Goal: Transaction & Acquisition: Book appointment/travel/reservation

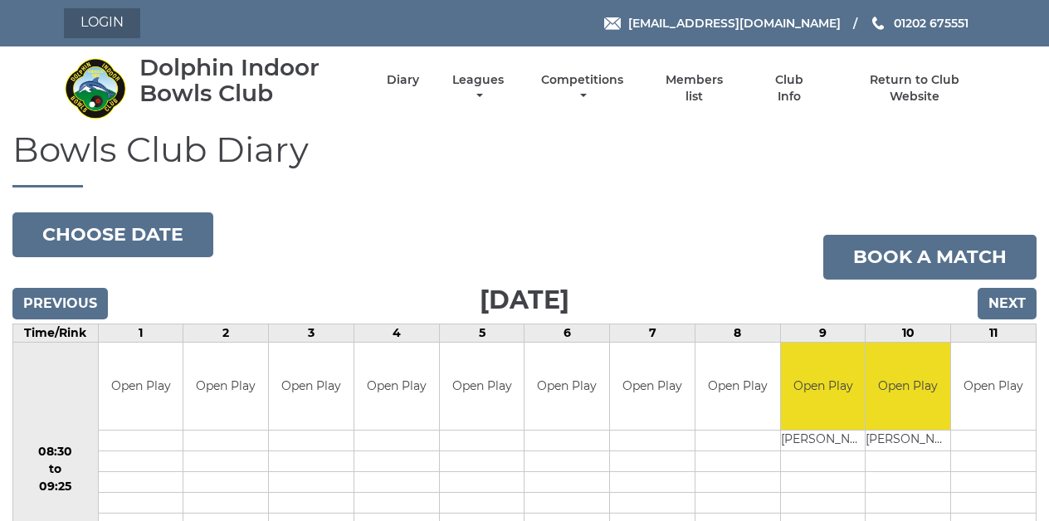
click at [109, 21] on link "Login" at bounding box center [102, 23] width 76 height 30
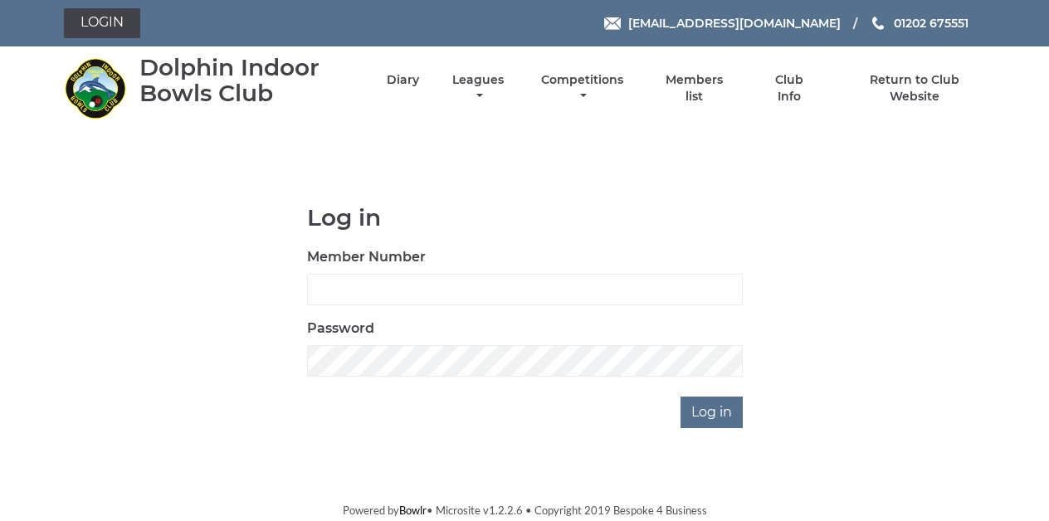
click at [402, 146] on body "Login [EMAIL_ADDRESS][DOMAIN_NAME] 01202 675551" at bounding box center [524, 259] width 1049 height 519
click at [369, 289] on input "Member Number" at bounding box center [525, 290] width 436 height 32
type input "3259"
click at [713, 412] on input "Log in" at bounding box center [711, 413] width 62 height 32
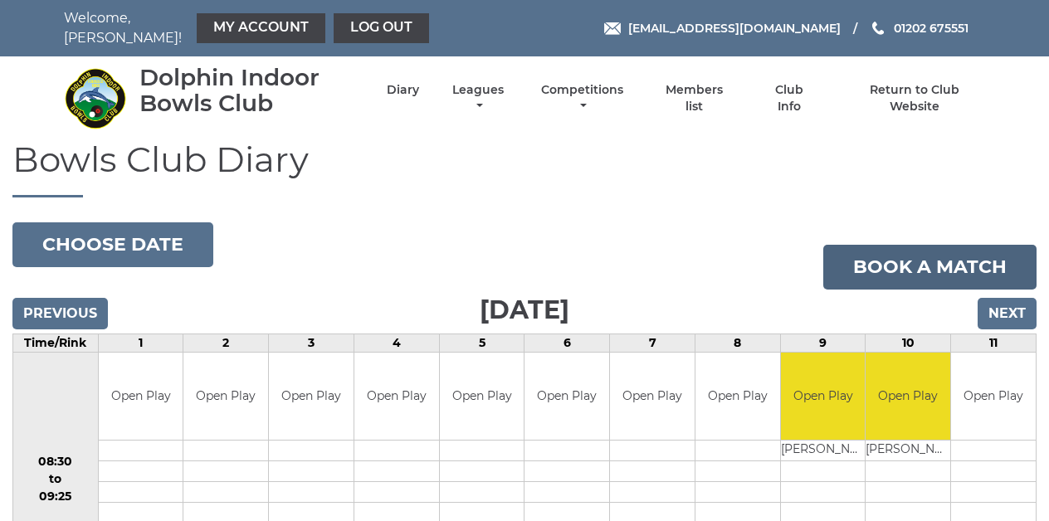
click at [900, 254] on link "Book a match" at bounding box center [929, 267] width 213 height 45
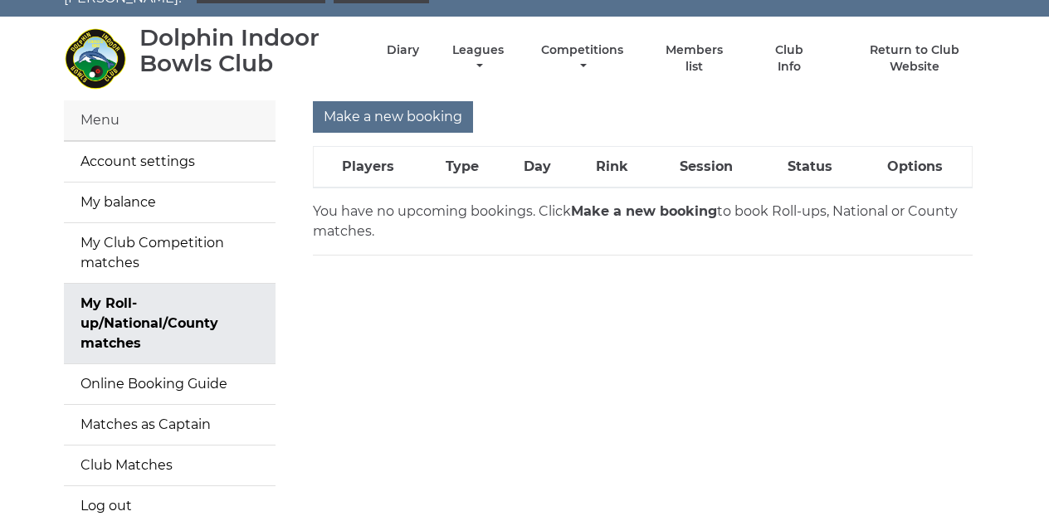
scroll to position [46, 0]
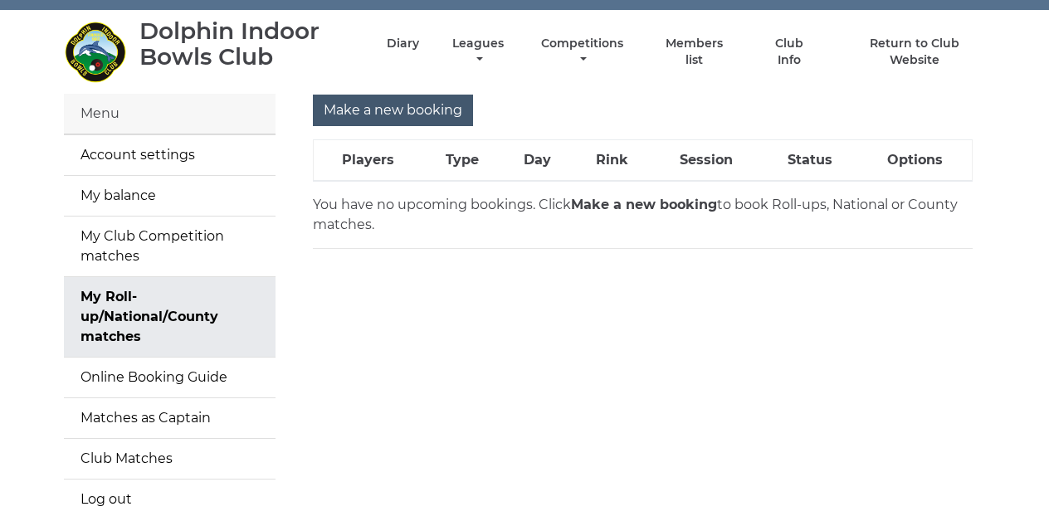
click at [395, 96] on input "Make a new booking" at bounding box center [393, 111] width 160 height 32
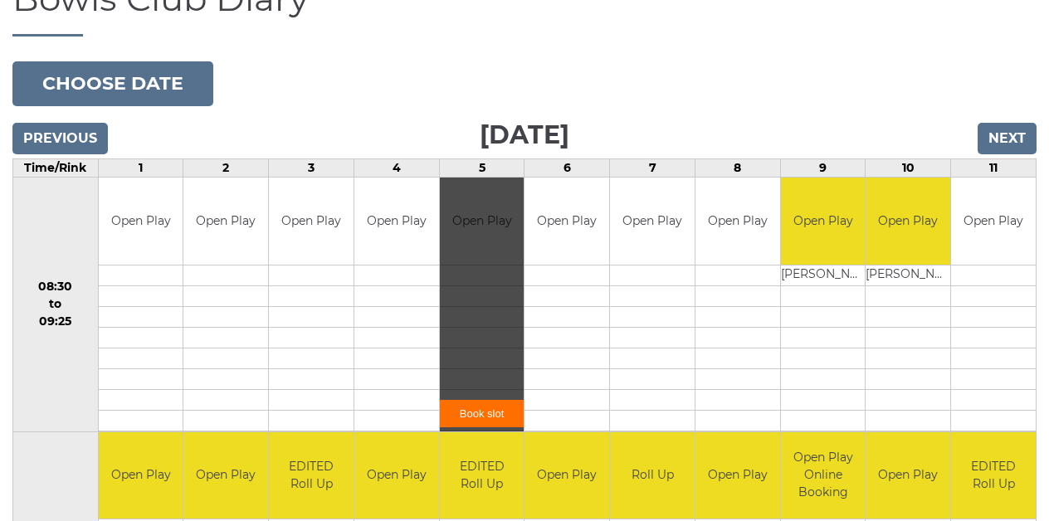
scroll to position [158, 0]
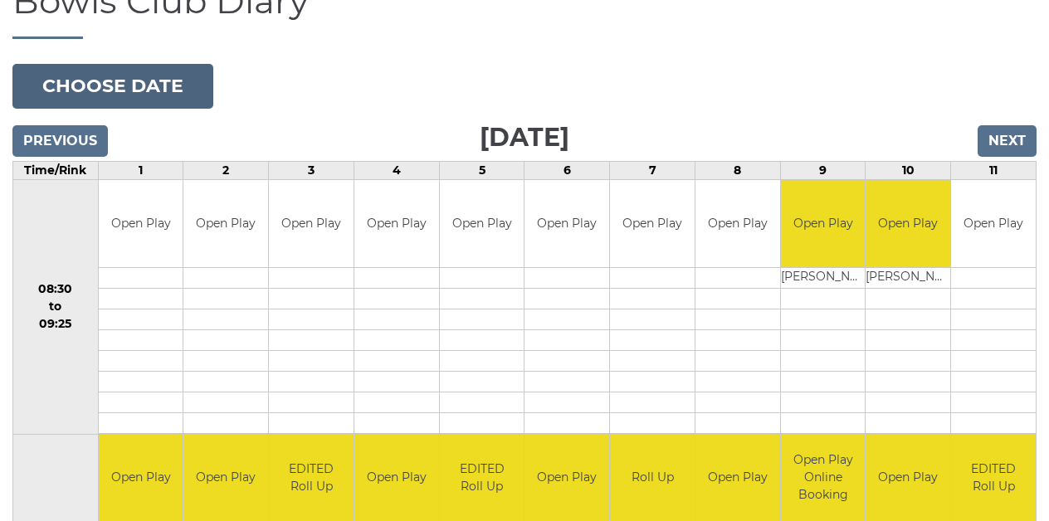
click at [140, 83] on button "Choose date" at bounding box center [112, 86] width 201 height 45
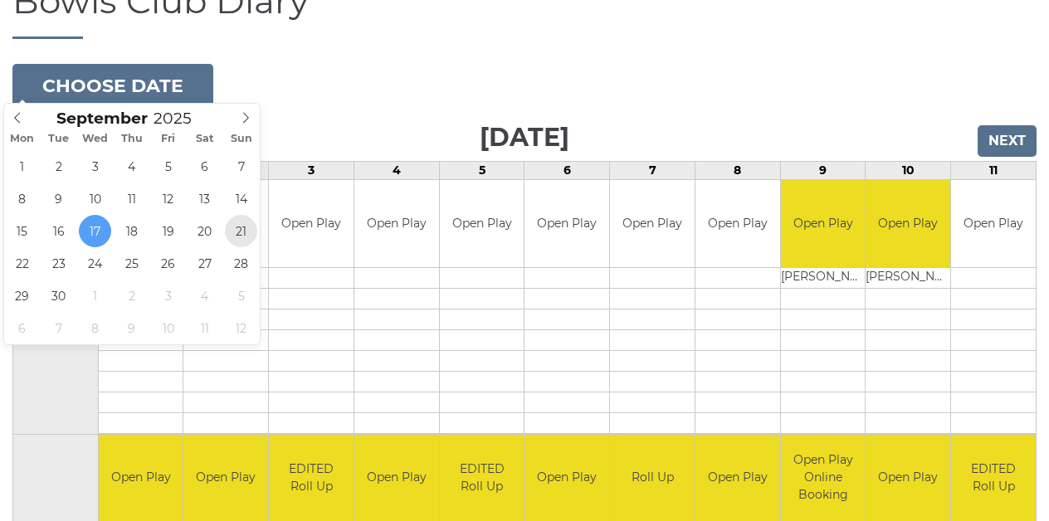
type input "2025-09-21"
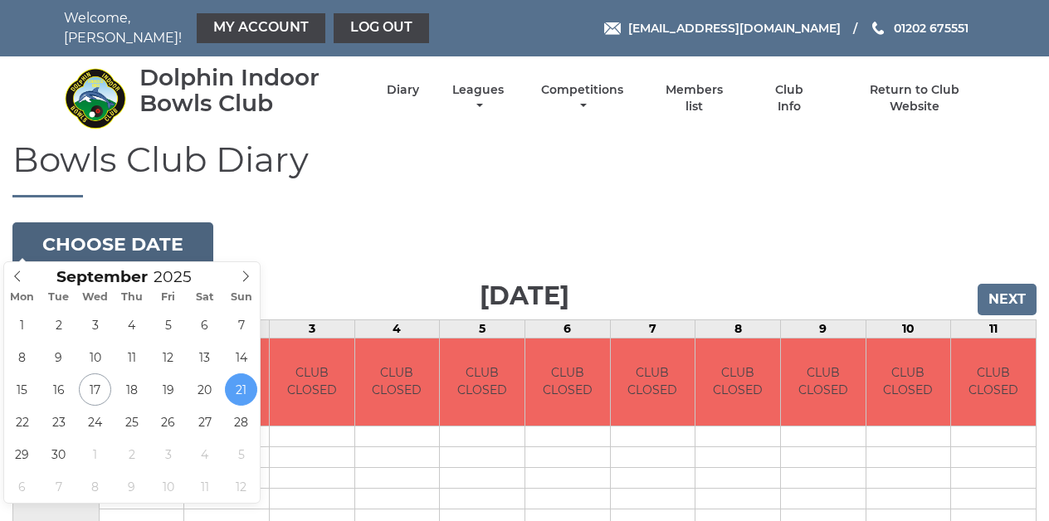
click at [139, 233] on button "Choose date" at bounding box center [112, 244] width 201 height 45
type input "[DATE]"
click at [142, 238] on button "Choose date" at bounding box center [112, 244] width 201 height 45
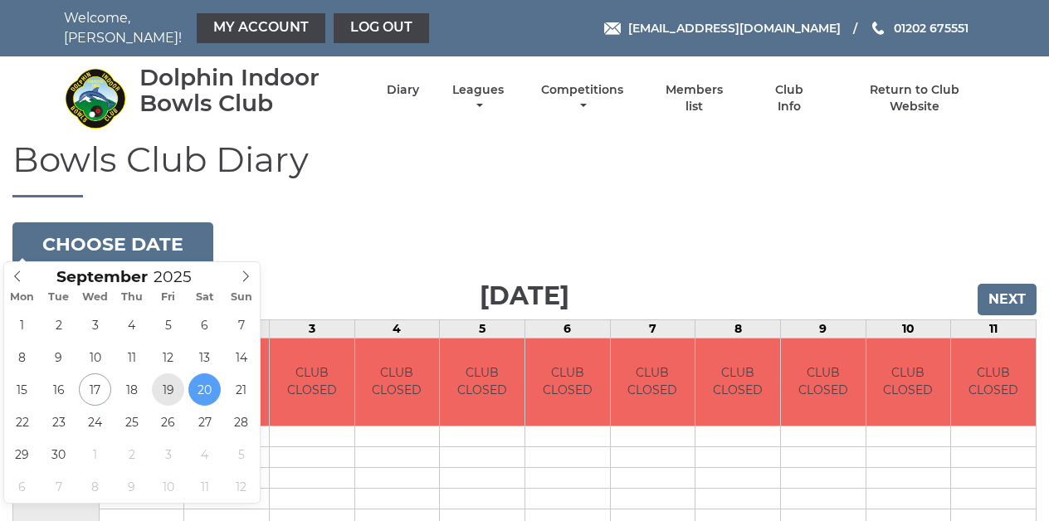
type input "2025-09-19"
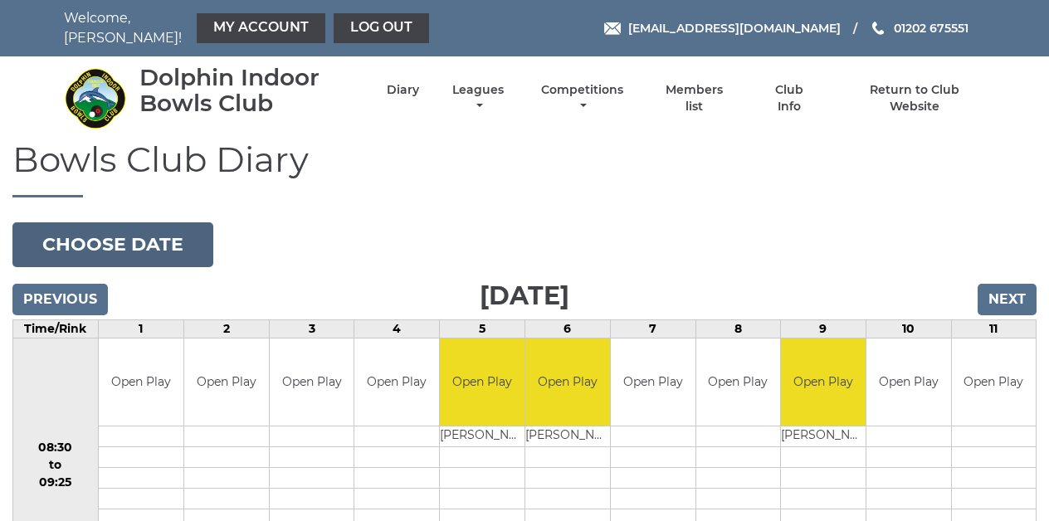
click at [135, 231] on button "Choose date" at bounding box center [112, 244] width 201 height 45
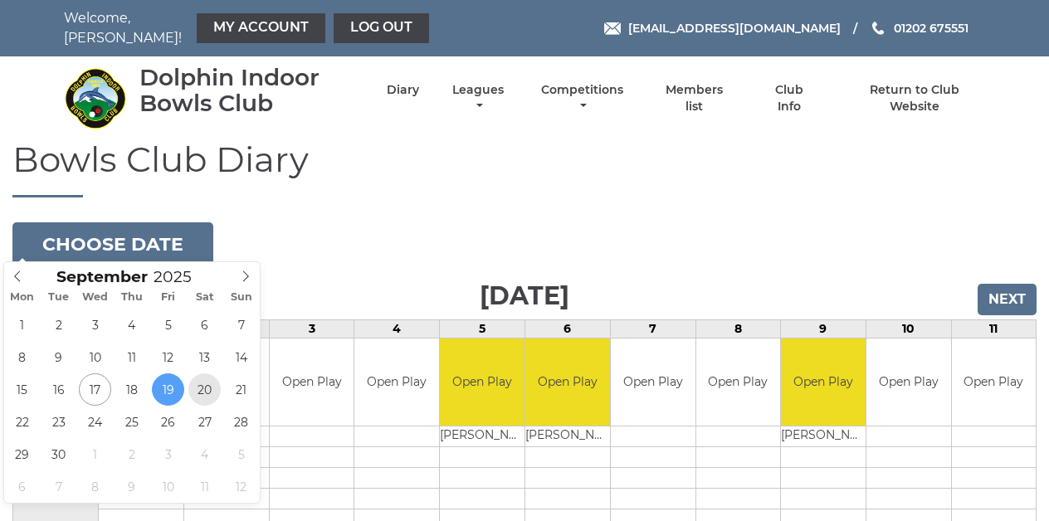
type input "[DATE]"
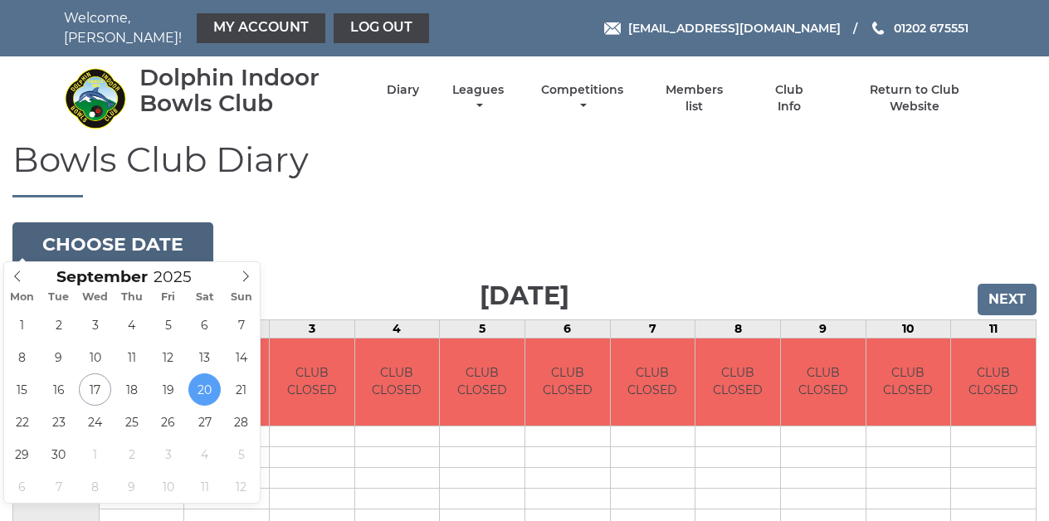
click at [126, 233] on button "Choose date" at bounding box center [112, 244] width 201 height 45
type input "[DATE]"
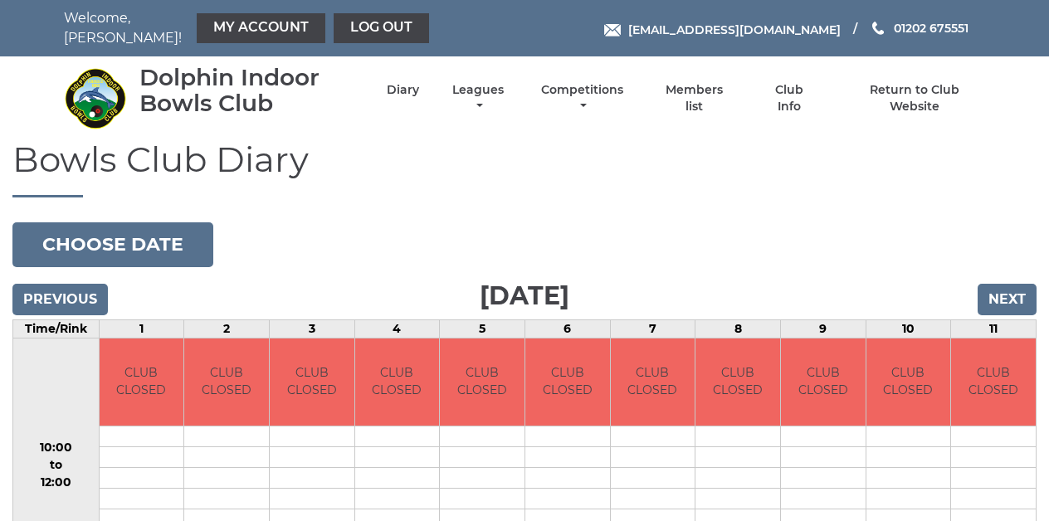
click at [757, 26] on span "[EMAIL_ADDRESS][DOMAIN_NAME]" at bounding box center [734, 29] width 212 height 15
